Goal: Task Accomplishment & Management: Complete application form

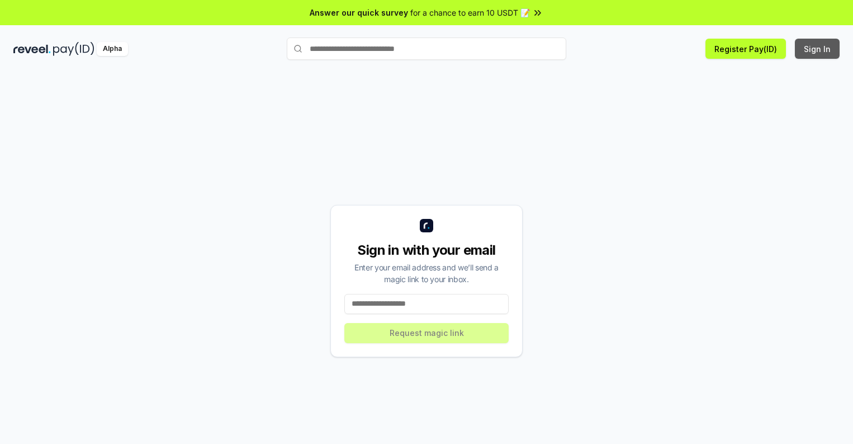
click at [818, 49] on button "Sign In" at bounding box center [817, 49] width 45 height 20
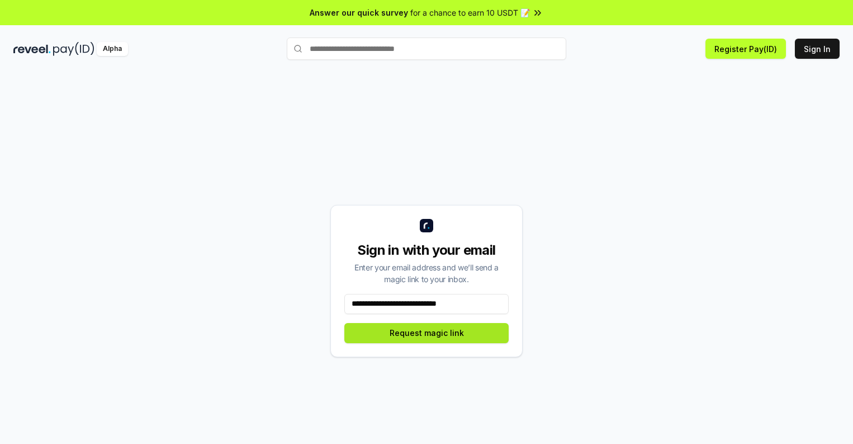
type input "**********"
click at [427, 332] on button "Request magic link" at bounding box center [427, 333] width 164 height 20
